Goal: Use online tool/utility: Use online tool/utility

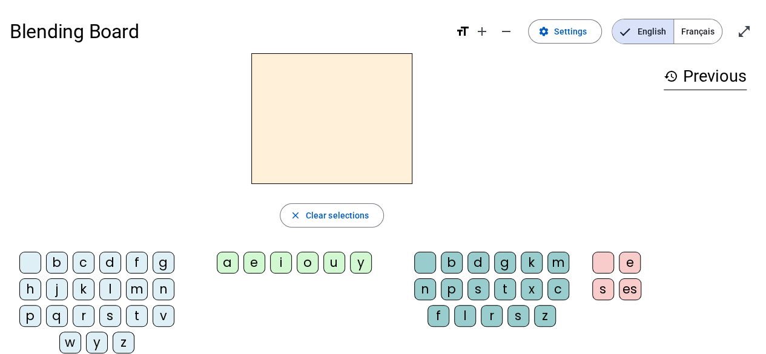
drag, startPoint x: 47, startPoint y: 263, endPoint x: 109, endPoint y: 209, distance: 82.3
click at [109, 209] on div "close Clear selections b c d f g h j k l m n p q r s t v w y z a e i o u y b d …" at bounding box center [332, 208] width 644 height 310
drag, startPoint x: 58, startPoint y: 262, endPoint x: 238, endPoint y: 141, distance: 217.2
click at [232, 143] on div "close Clear selections b c d f g h j k l m n p q r s t v w y z a e i o u y b d …" at bounding box center [332, 208] width 644 height 310
click at [306, 214] on span "Clear selections" at bounding box center [338, 215] width 64 height 15
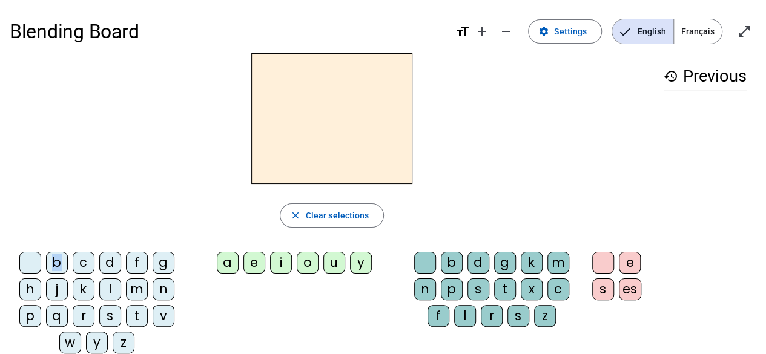
click at [57, 258] on div "b" at bounding box center [57, 263] width 22 height 22
click at [230, 261] on div "a" at bounding box center [228, 263] width 22 height 22
click at [506, 284] on div "t" at bounding box center [505, 289] width 22 height 22
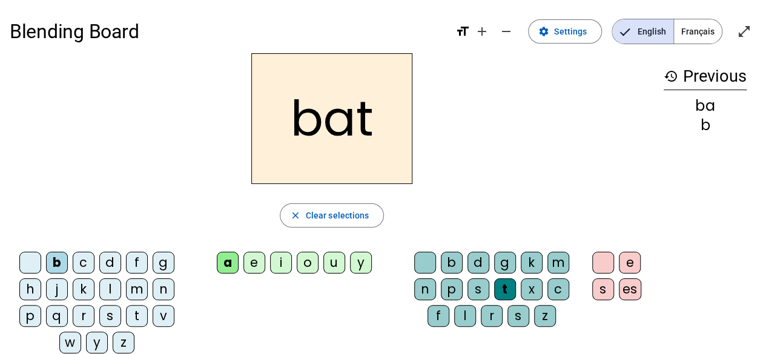
click at [697, 33] on span "Français" at bounding box center [698, 31] width 48 height 24
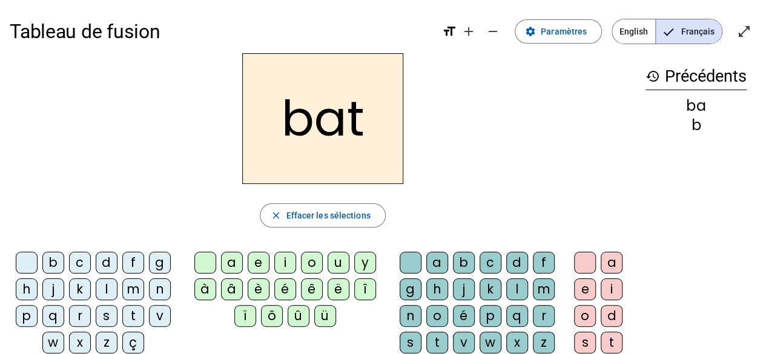
click at [110, 285] on div "l" at bounding box center [107, 289] width 22 height 22
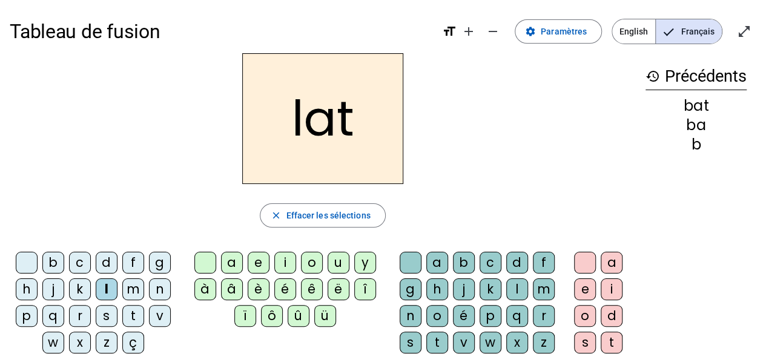
click at [218, 261] on letter-bubble at bounding box center [207, 265] width 27 height 27
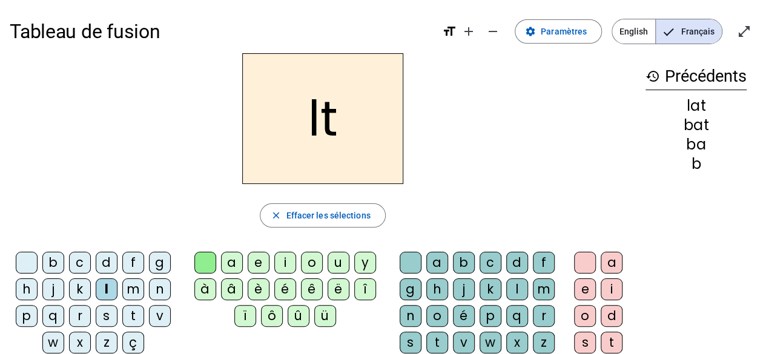
click at [418, 257] on div at bounding box center [410, 263] width 22 height 22
